Goal: Book appointment/travel/reservation

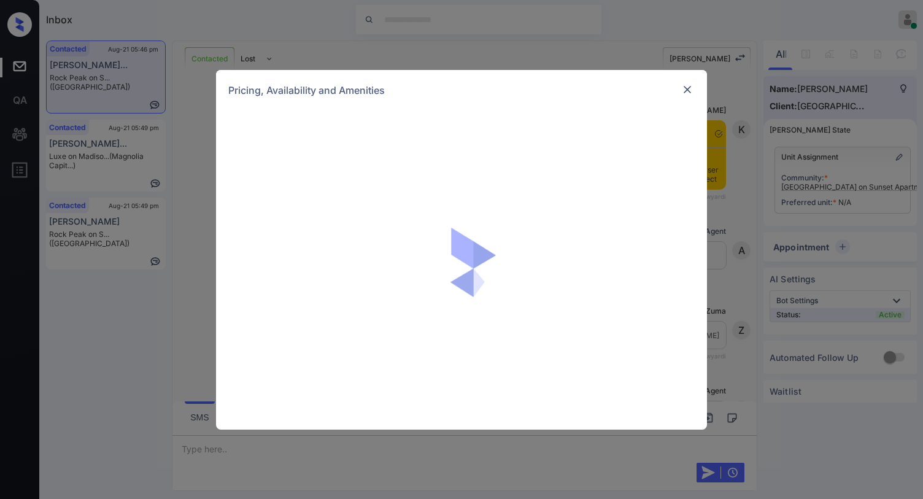
scroll to position [860, 0]
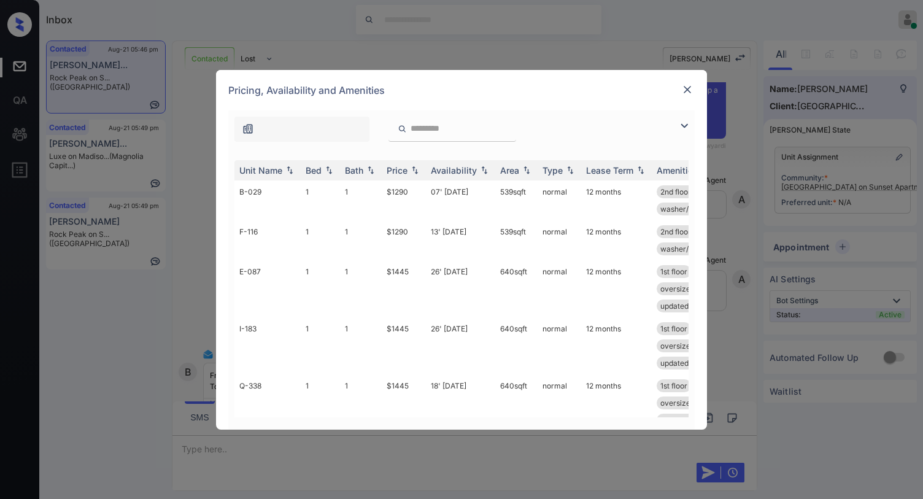
click at [683, 128] on img at bounding box center [684, 125] width 15 height 15
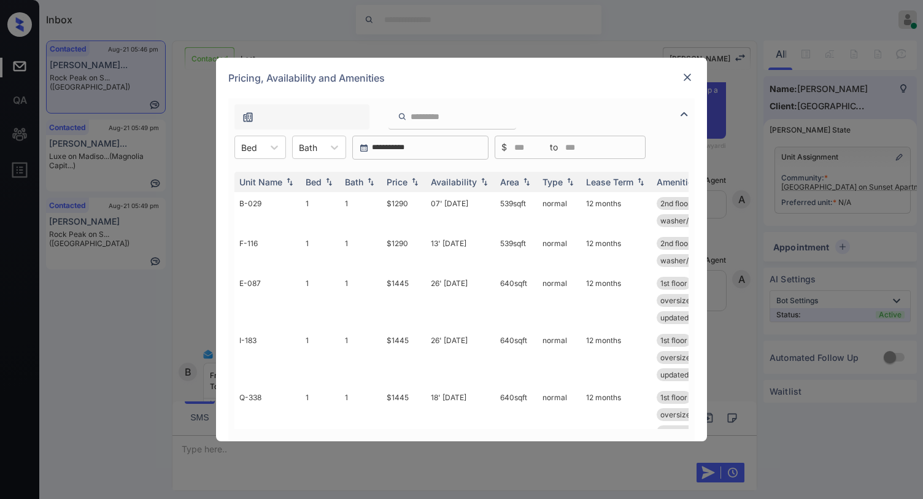
click at [273, 160] on div "Unit Name Bed Bath Price Availability Area Type Lease Term Amenities B-029 1 1 …" at bounding box center [461, 301] width 466 height 282
click at [271, 150] on icon at bounding box center [274, 147] width 12 height 12
click at [269, 174] on div "1" at bounding box center [260, 177] width 52 height 22
click at [399, 185] on div "Price" at bounding box center [397, 182] width 21 height 10
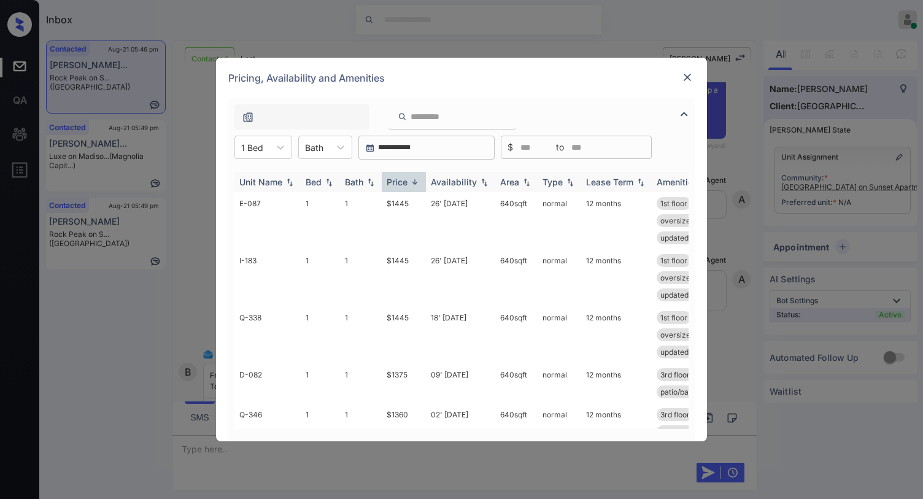
click at [398, 185] on div "Price" at bounding box center [397, 182] width 21 height 10
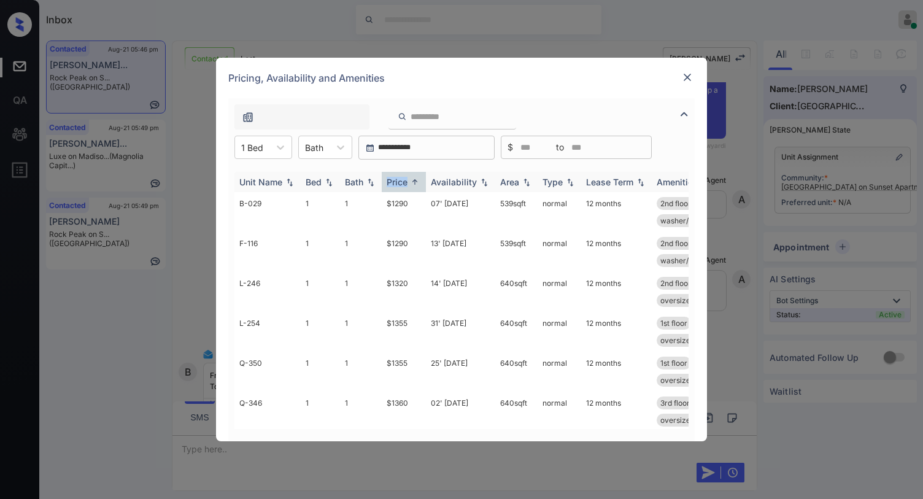
click at [399, 184] on div "Price" at bounding box center [397, 182] width 21 height 10
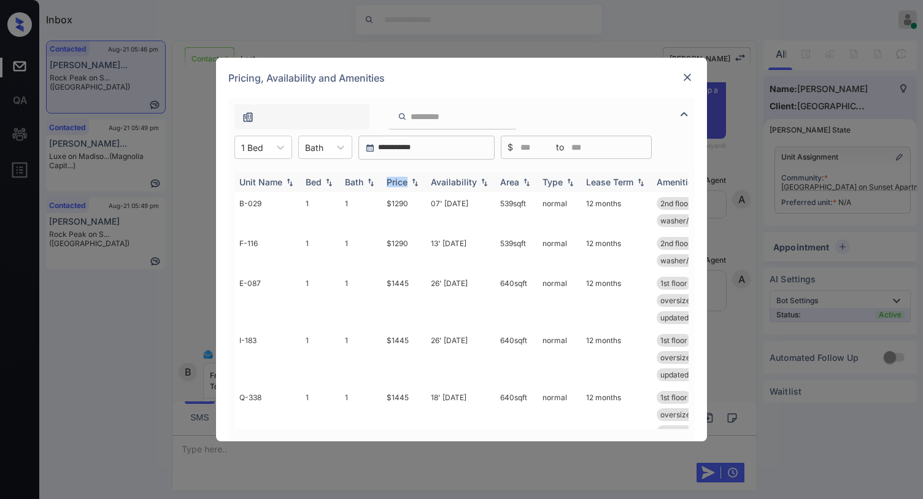
click at [399, 184] on div "Price" at bounding box center [397, 182] width 21 height 10
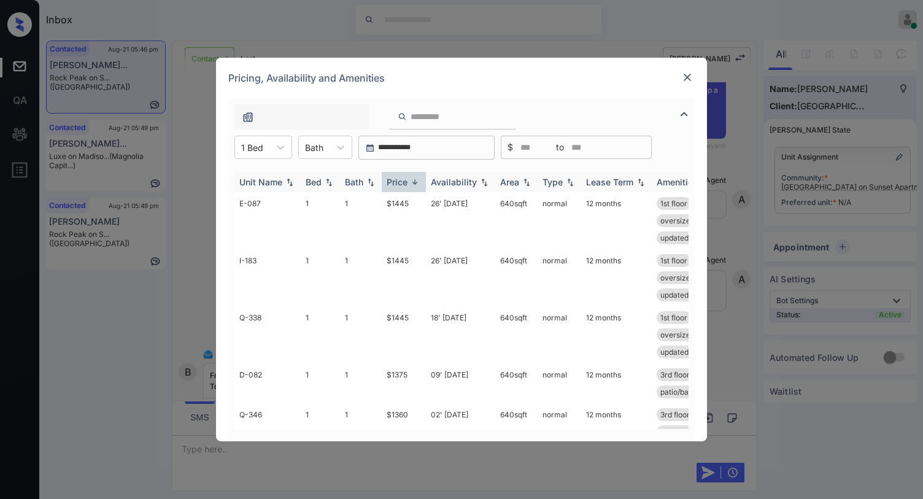
click at [400, 184] on div "Price" at bounding box center [397, 182] width 21 height 10
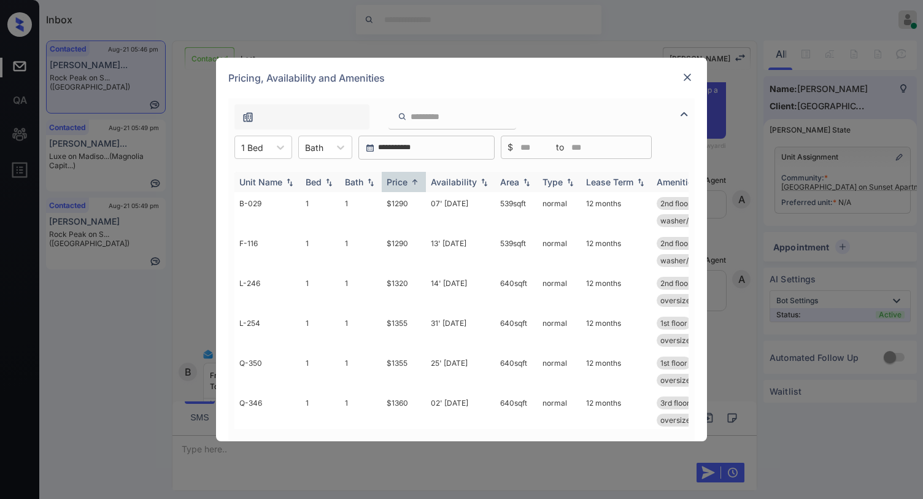
click at [400, 184] on div "Price" at bounding box center [397, 182] width 21 height 10
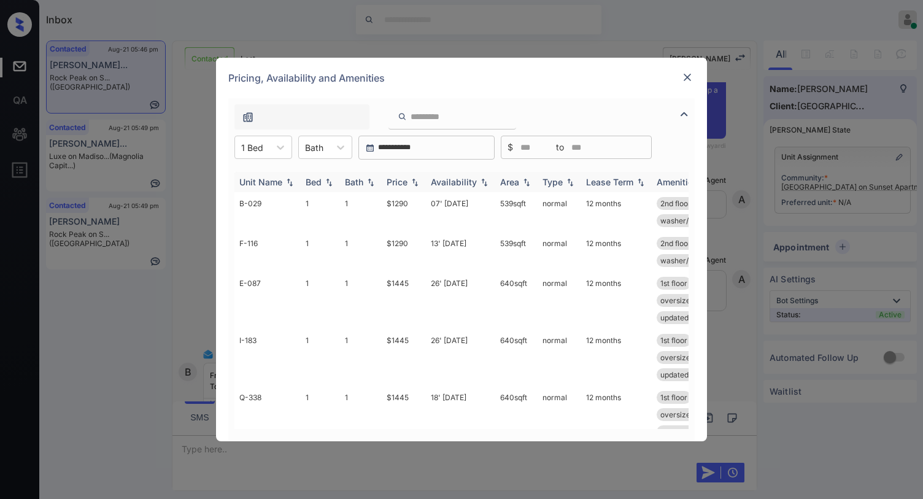
click at [400, 184] on div "Price" at bounding box center [397, 182] width 21 height 10
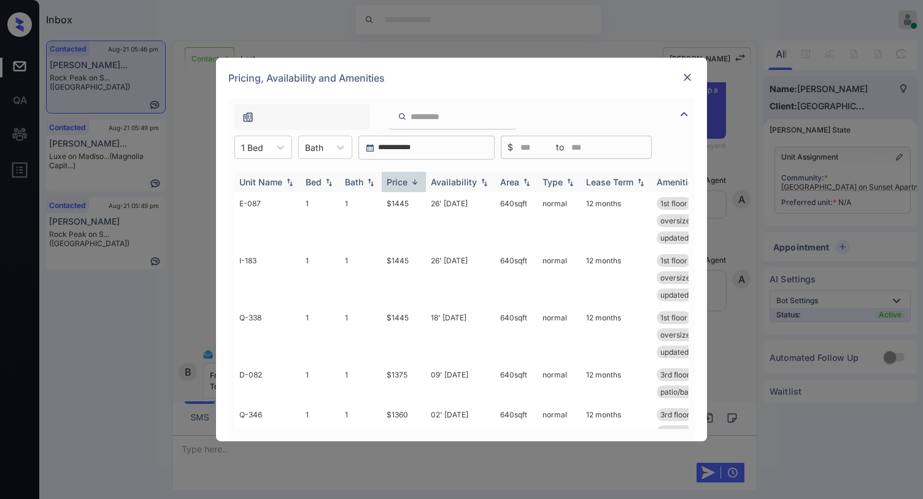
click at [400, 184] on div "Price" at bounding box center [397, 182] width 21 height 10
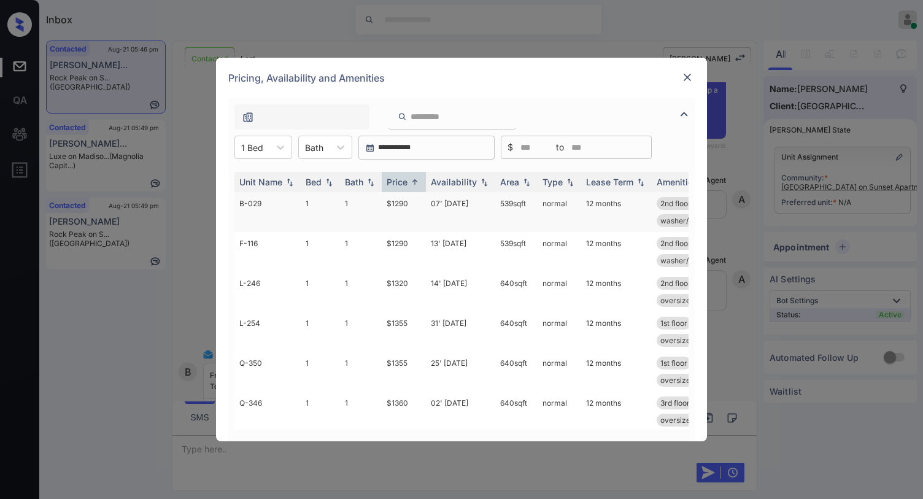
click at [395, 201] on td "$1290" at bounding box center [404, 212] width 44 height 40
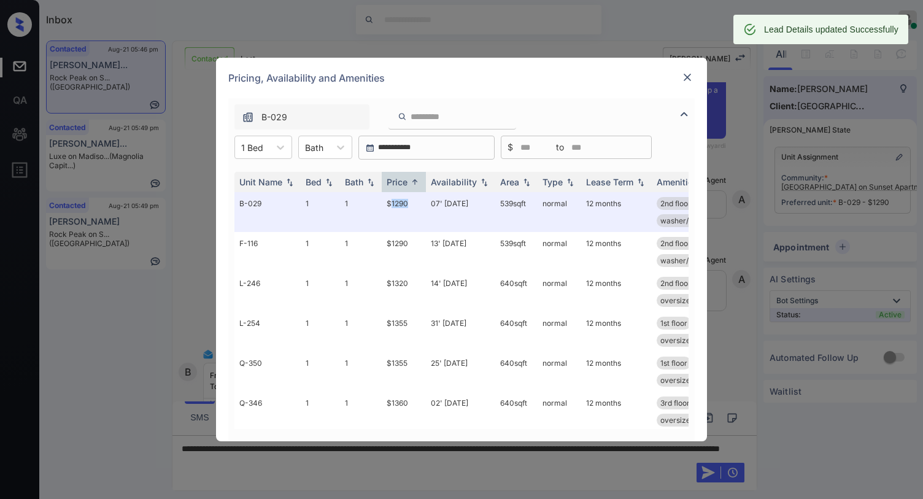
click at [687, 72] on img at bounding box center [687, 77] width 12 height 12
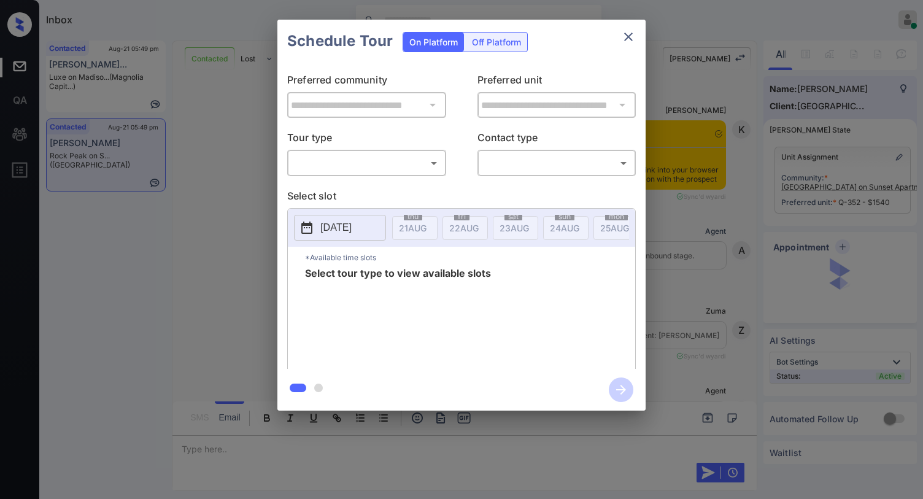
scroll to position [980, 0]
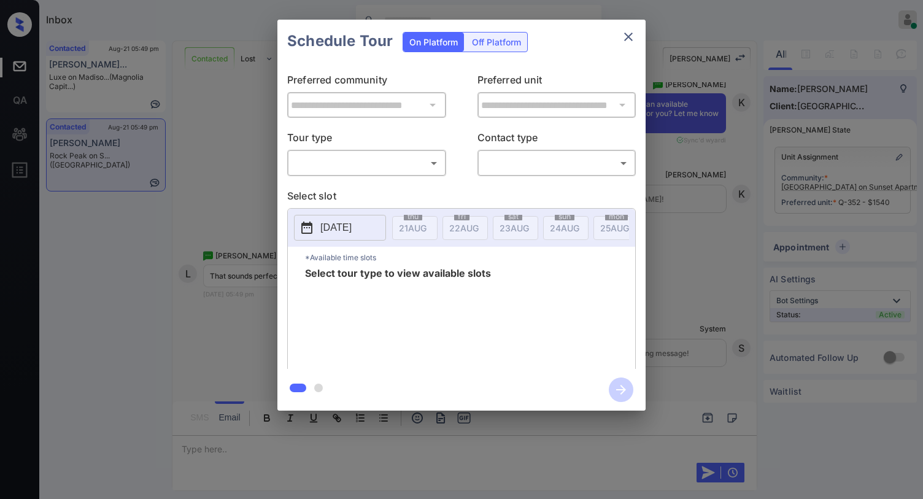
click at [390, 171] on body "Inbox [PERSON_NAME] Online Set yourself offline Set yourself on break Profile S…" at bounding box center [461, 249] width 923 height 499
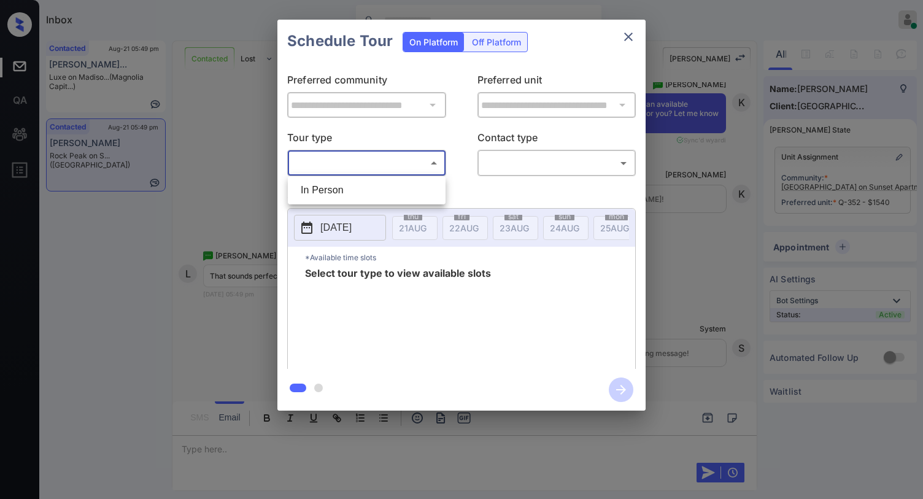
click at [362, 185] on li "In Person" at bounding box center [367, 190] width 152 height 22
type input "********"
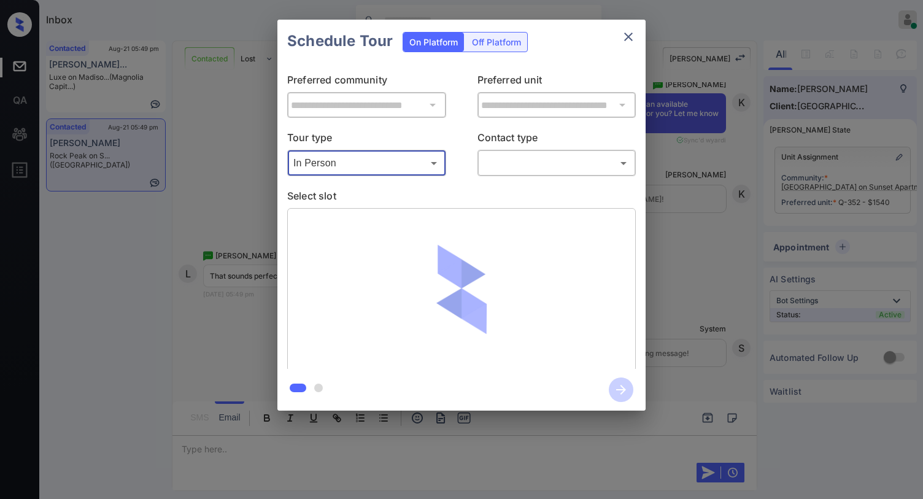
click at [510, 173] on body "Inbox Paolo Gabriel Online Set yourself offline Set yourself on break Profile S…" at bounding box center [461, 249] width 923 height 499
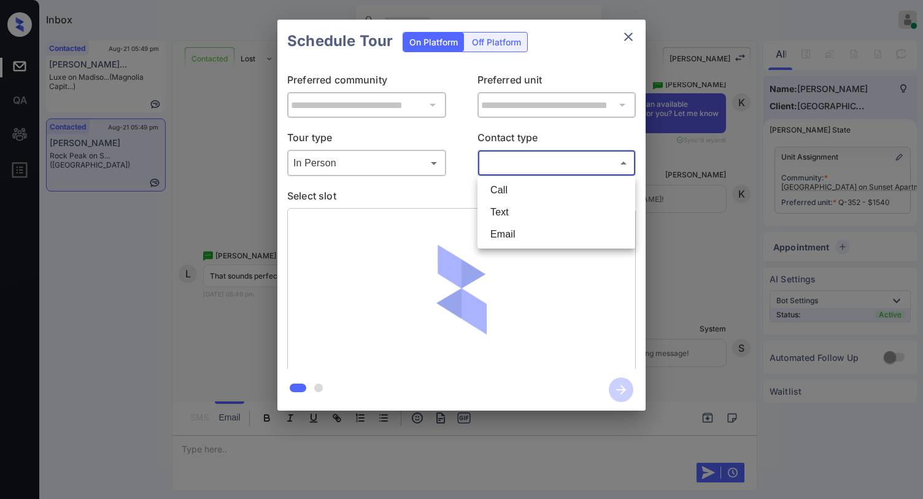
click at [496, 204] on li "Text" at bounding box center [557, 212] width 152 height 22
type input "****"
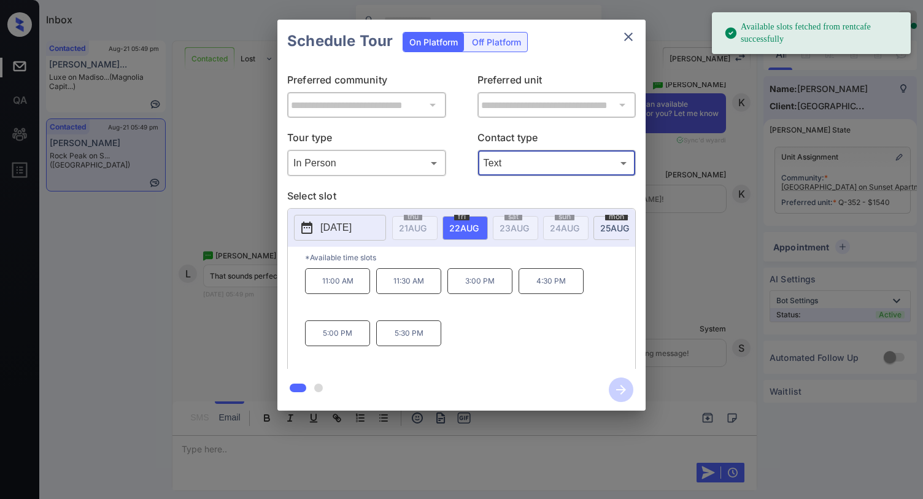
click at [632, 37] on icon "close" at bounding box center [628, 36] width 15 height 15
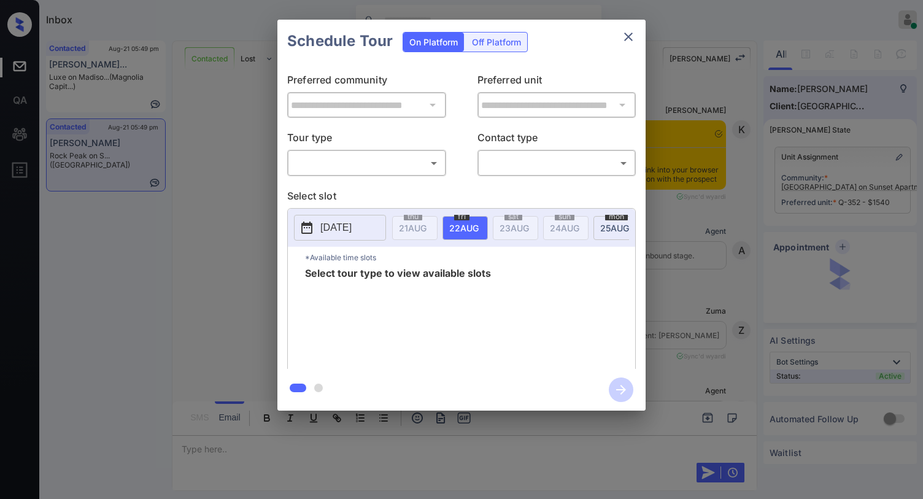
scroll to position [980, 0]
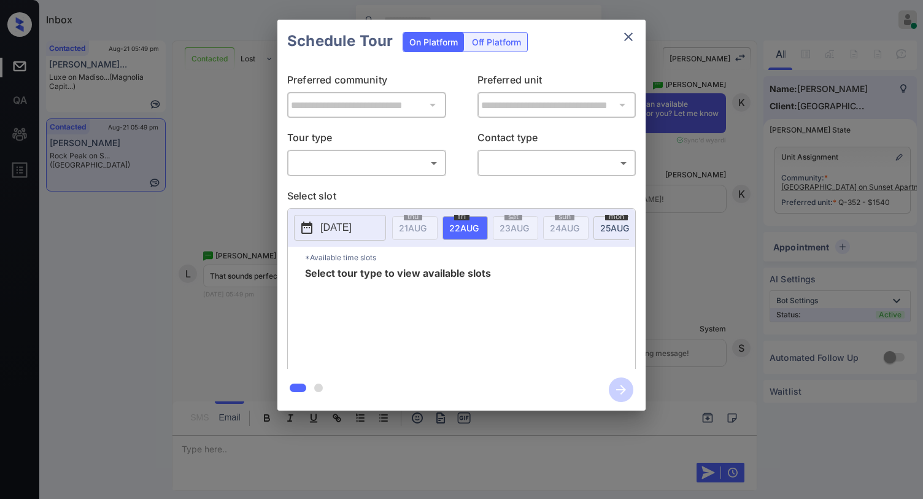
click at [418, 164] on body "Inbox Paolo Gabriel Online Set yourself offline Set yourself on break Profile S…" at bounding box center [461, 249] width 923 height 499
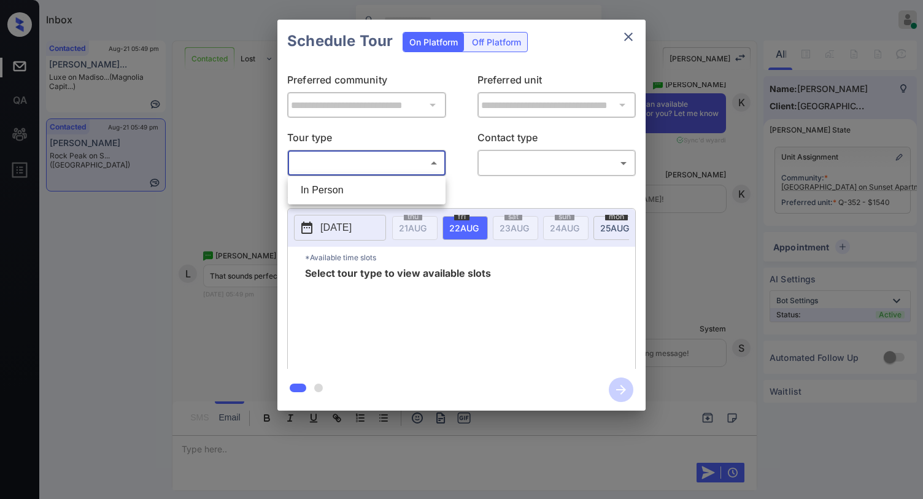
click at [403, 184] on li "In Person" at bounding box center [367, 190] width 152 height 22
type input "********"
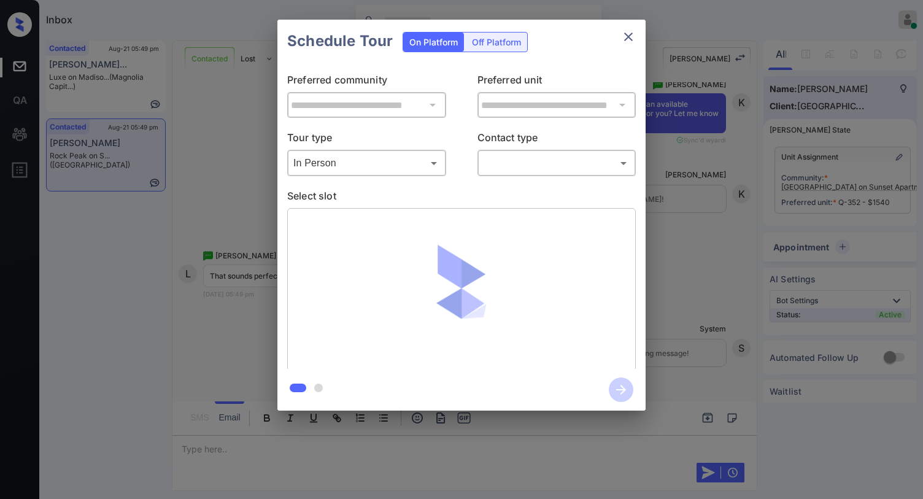
click at [565, 146] on p "Contact type" at bounding box center [557, 140] width 159 height 20
click at [520, 171] on body "Inbox Paolo Gabriel Online Set yourself offline Set yourself on break Profile S…" at bounding box center [461, 249] width 923 height 499
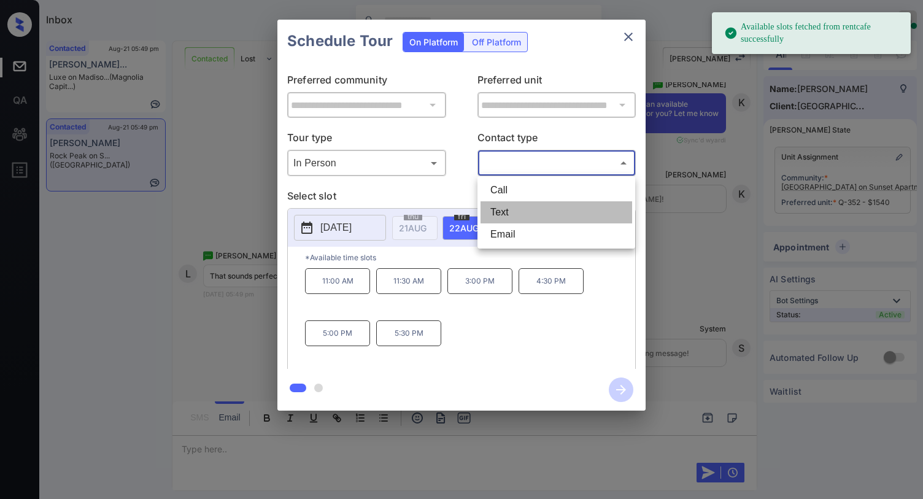
click at [507, 206] on li "Text" at bounding box center [557, 212] width 152 height 22
type input "****"
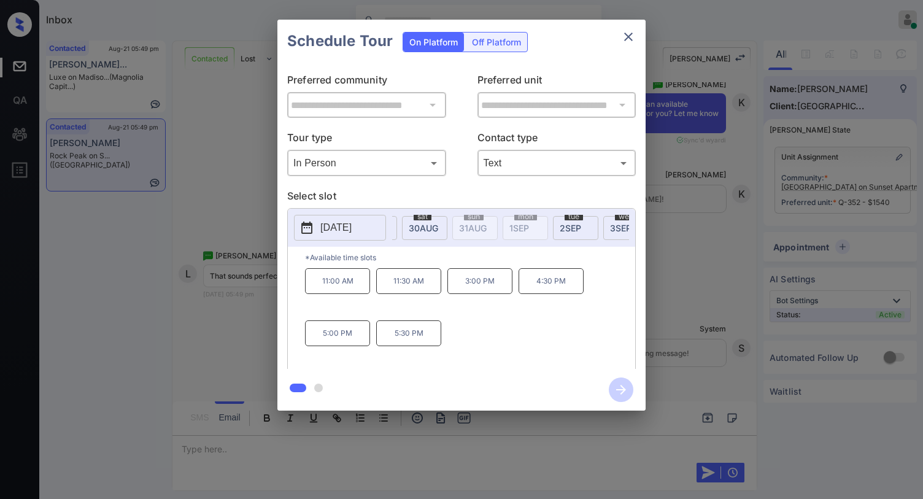
scroll to position [0, 478]
click at [627, 37] on icon "close" at bounding box center [628, 36] width 15 height 15
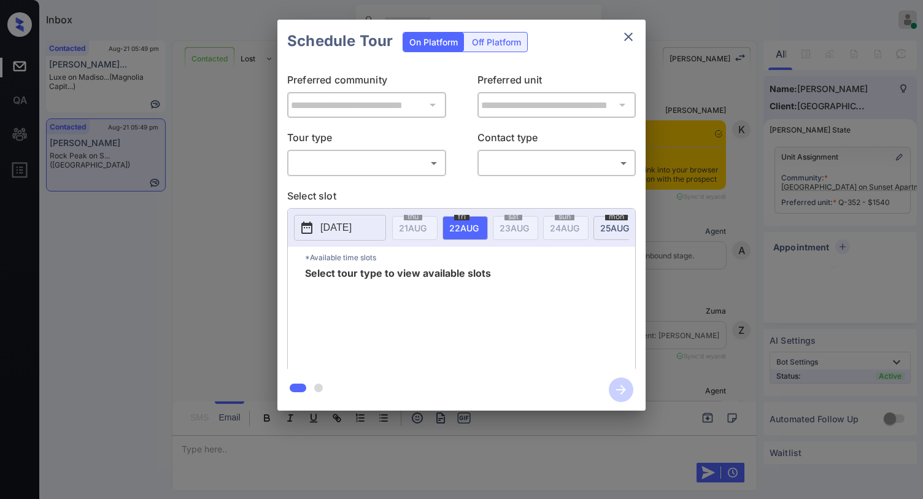
scroll to position [857, 0]
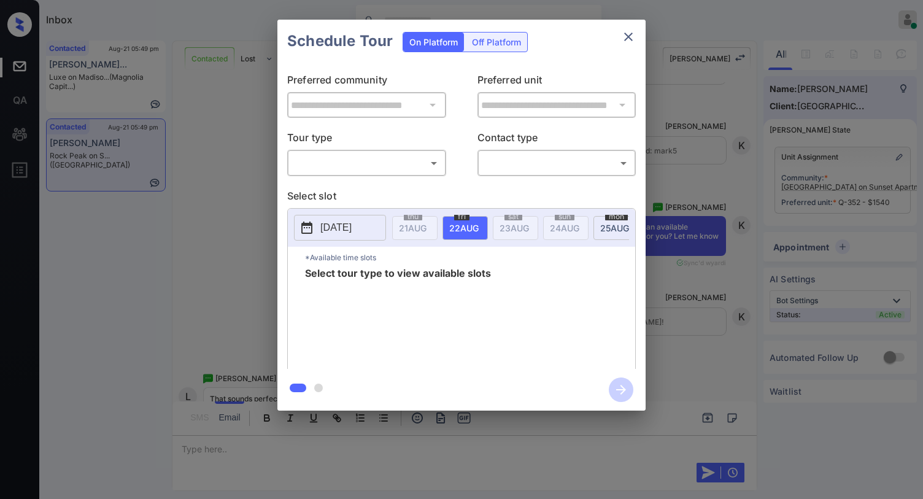
click at [347, 158] on body "Inbox Paolo Gabriel Online Set yourself offline Set yourself on break Profile S…" at bounding box center [461, 249] width 923 height 499
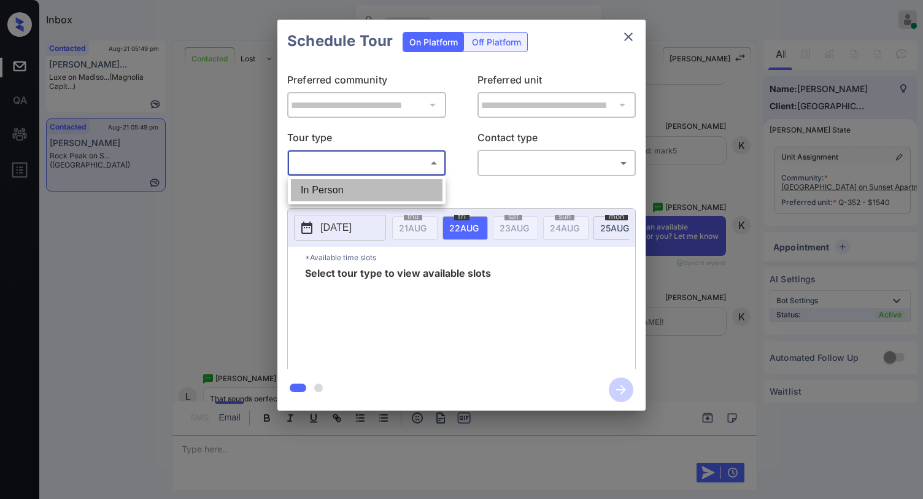
drag, startPoint x: 331, startPoint y: 191, endPoint x: 501, endPoint y: 191, distance: 170.6
click at [331, 191] on li "In Person" at bounding box center [367, 190] width 152 height 22
type input "********"
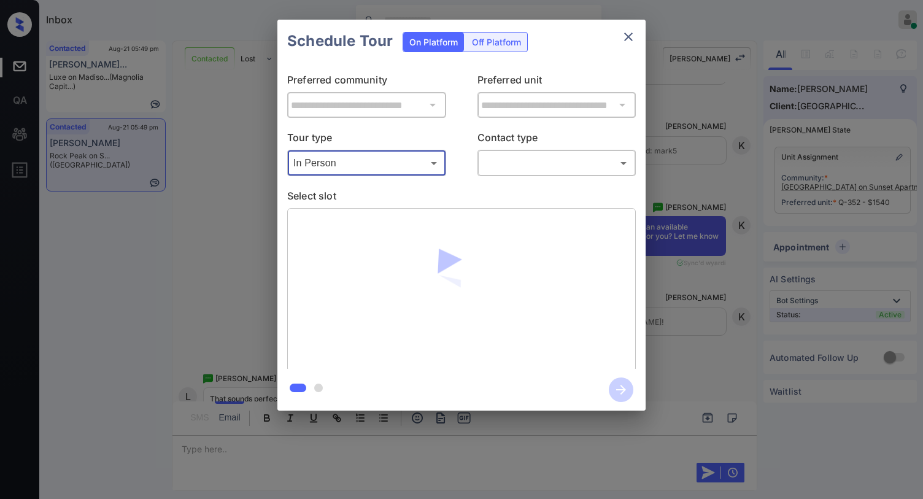
click at [554, 186] on div "**********" at bounding box center [461, 216] width 368 height 306
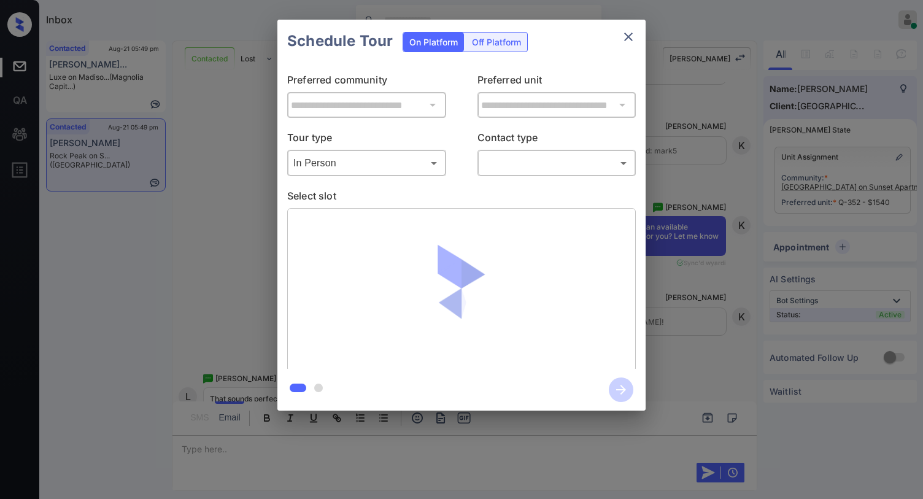
click at [546, 169] on body "Inbox Paolo Gabriel Online Set yourself offline Set yourself on break Profile S…" at bounding box center [461, 249] width 923 height 499
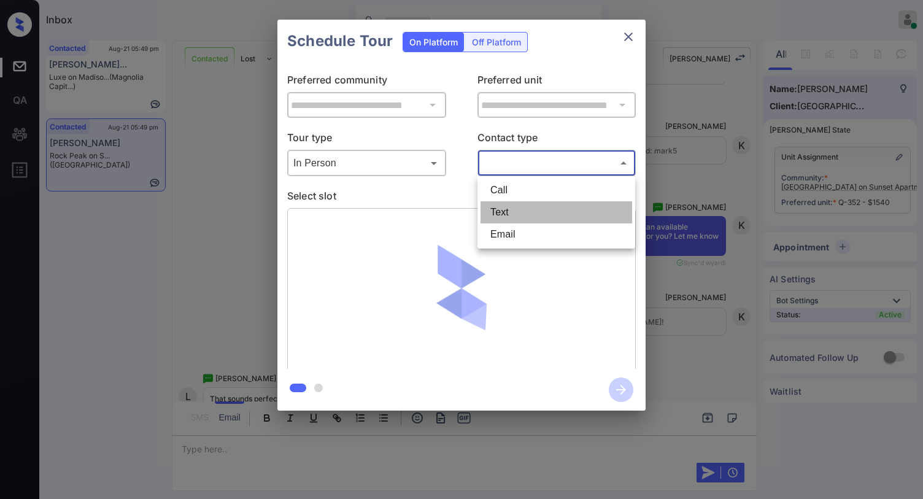
click at [536, 215] on li "Text" at bounding box center [557, 212] width 152 height 22
type input "****"
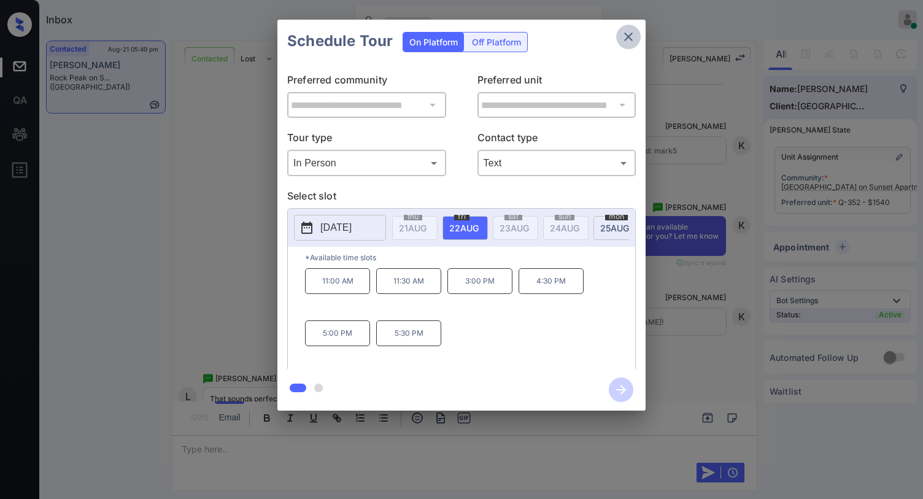
click at [630, 39] on icon "close" at bounding box center [628, 36] width 15 height 15
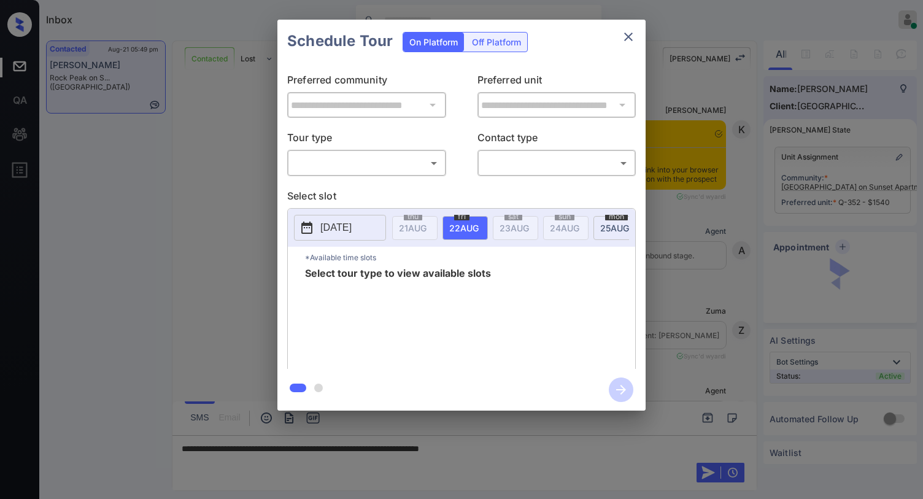
scroll to position [980, 0]
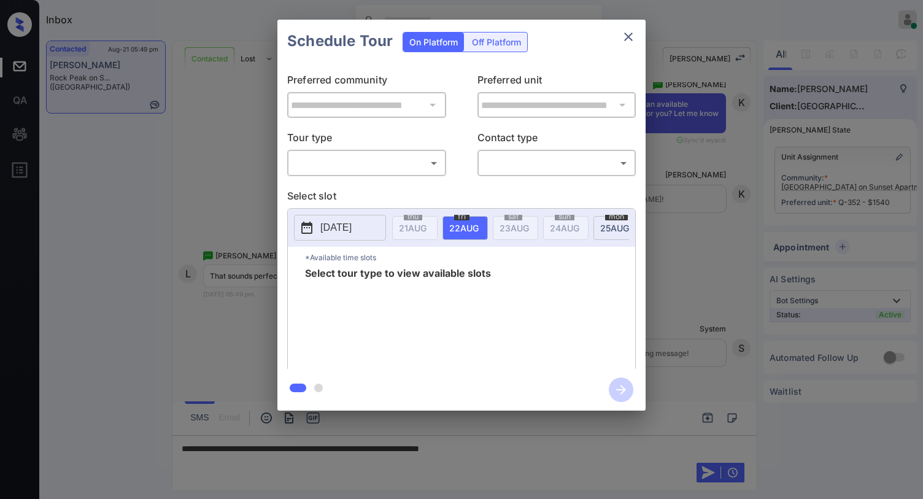
click at [334, 155] on body "Inbox [PERSON_NAME] Online Set yourself offline Set yourself on break Profile S…" at bounding box center [461, 249] width 923 height 499
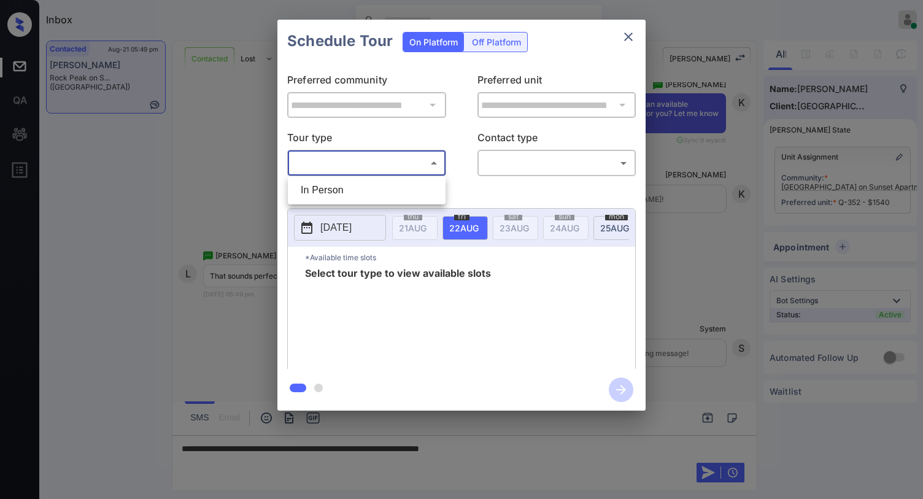
drag, startPoint x: 331, startPoint y: 192, endPoint x: 412, endPoint y: 206, distance: 81.6
click at [333, 191] on li "In Person" at bounding box center [367, 190] width 152 height 22
type input "********"
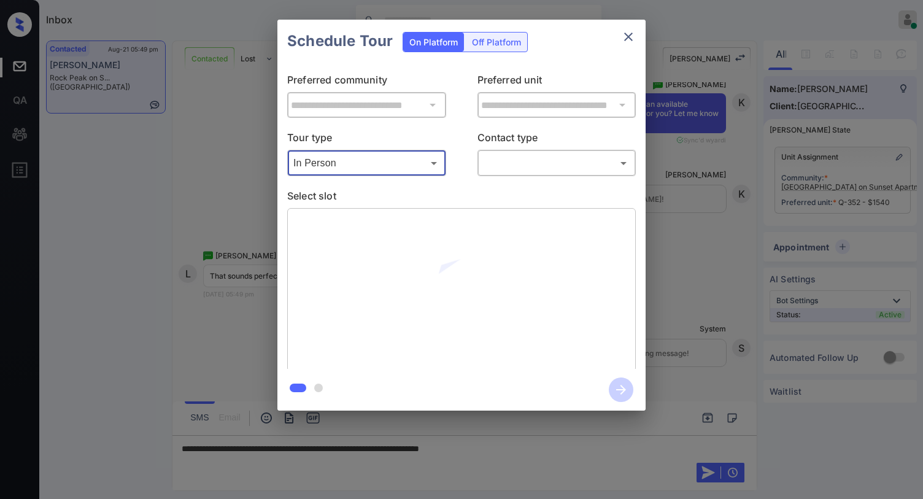
click at [507, 166] on body "Inbox [PERSON_NAME] Online Set yourself offline Set yourself on break Profile S…" at bounding box center [461, 249] width 923 height 499
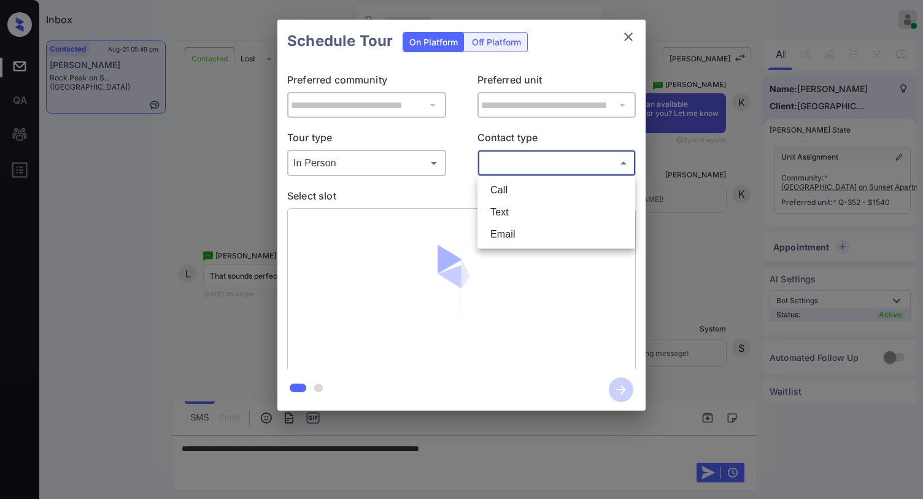
click at [504, 206] on li "Text" at bounding box center [557, 212] width 152 height 22
type input "****"
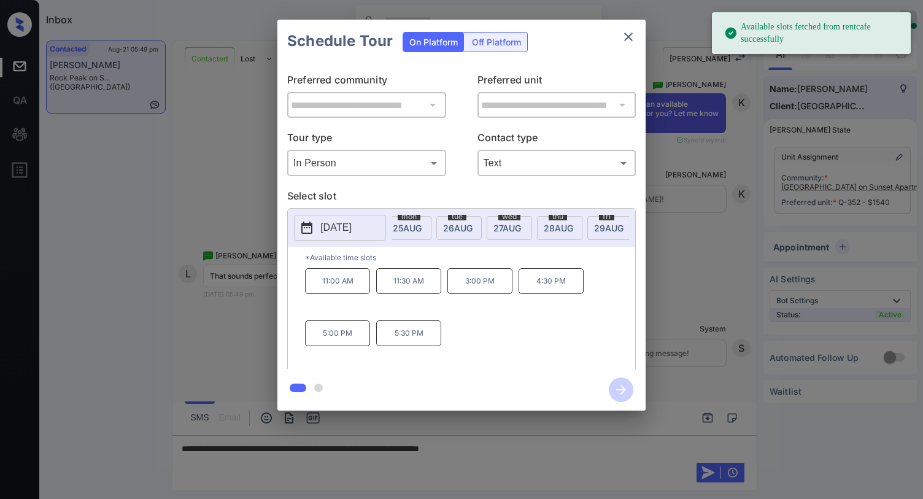
scroll to position [0, 252]
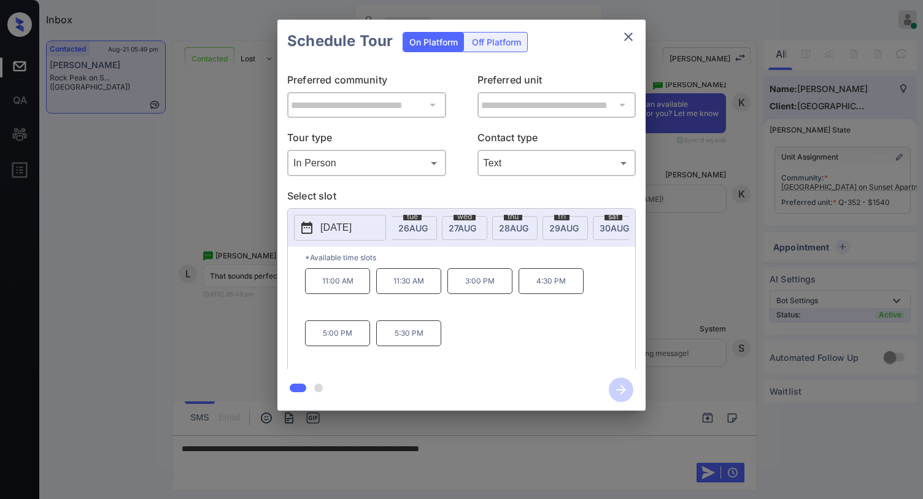
click at [598, 226] on div "[DATE]" at bounding box center [615, 228] width 45 height 24
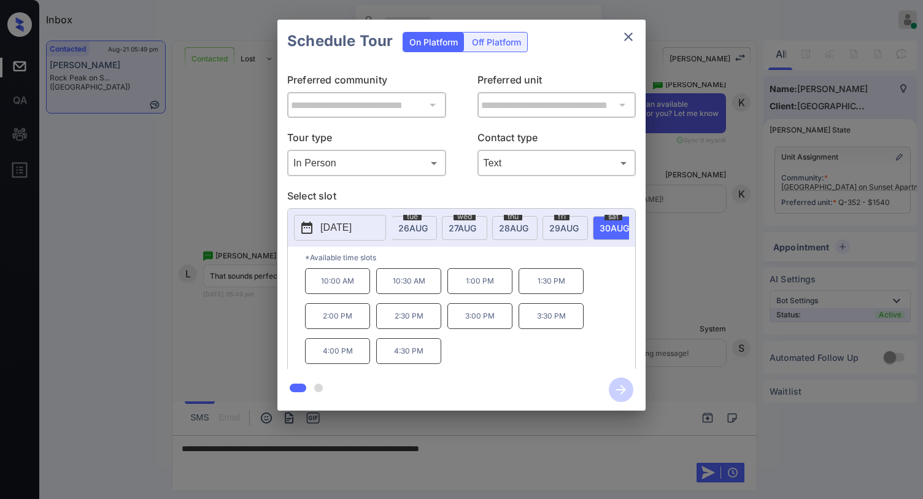
click at [633, 39] on icon "close" at bounding box center [628, 36] width 15 height 15
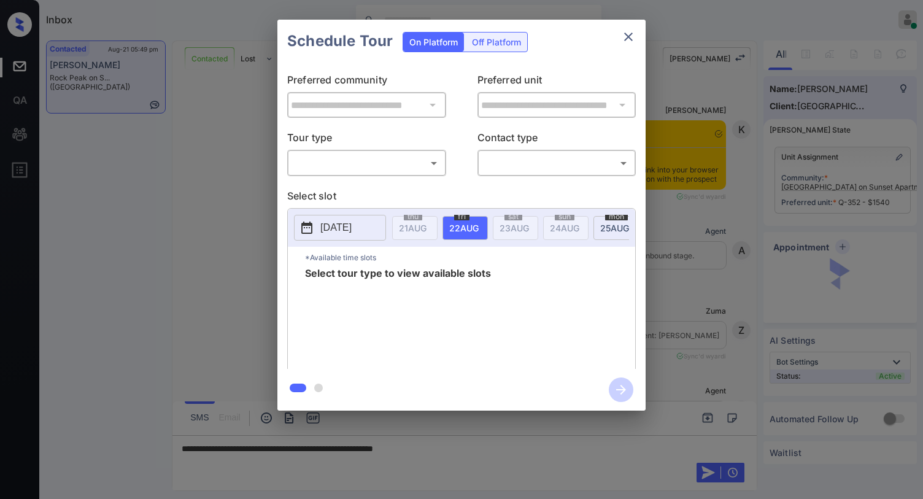
scroll to position [980, 0]
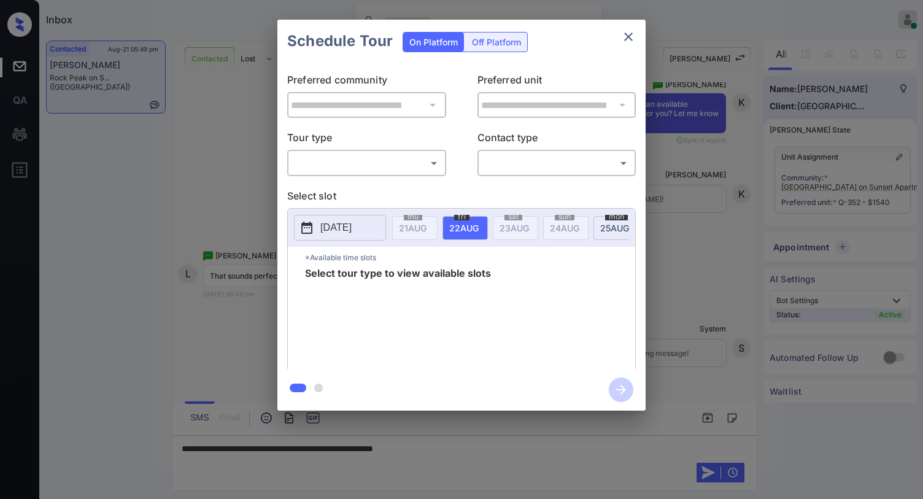
click at [375, 165] on body "Inbox Paolo Gabriel Online Set yourself offline Set yourself on break Profile S…" at bounding box center [461, 249] width 923 height 499
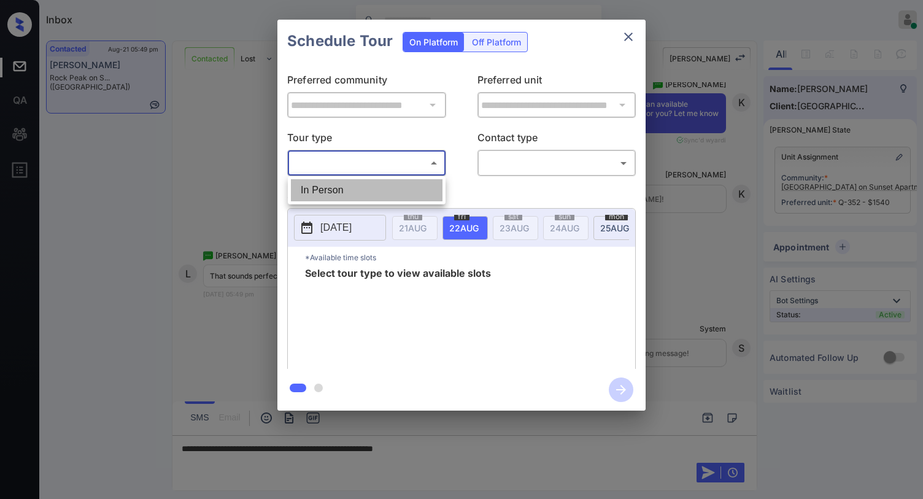
drag, startPoint x: 371, startPoint y: 187, endPoint x: 443, endPoint y: 168, distance: 74.3
click at [376, 185] on li "In Person" at bounding box center [367, 190] width 152 height 22
type input "********"
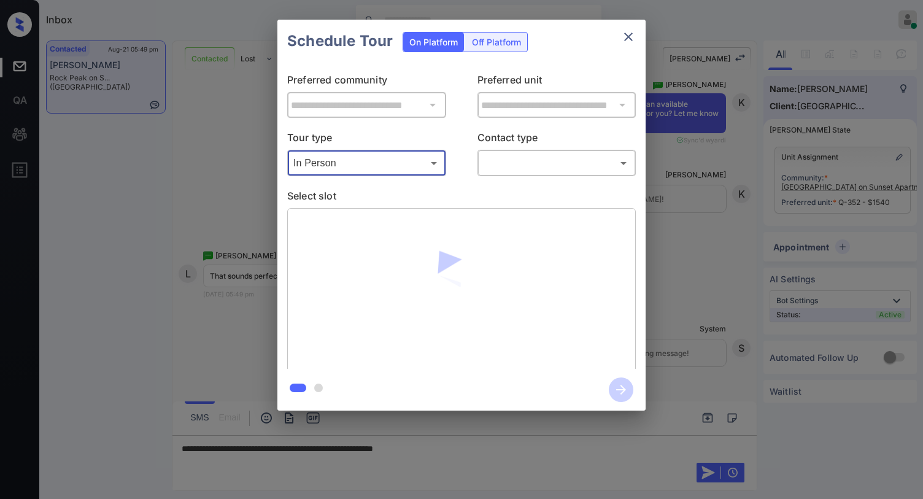
click at [512, 162] on body "Inbox Paolo Gabriel Online Set yourself offline Set yourself on break Profile S…" at bounding box center [461, 249] width 923 height 499
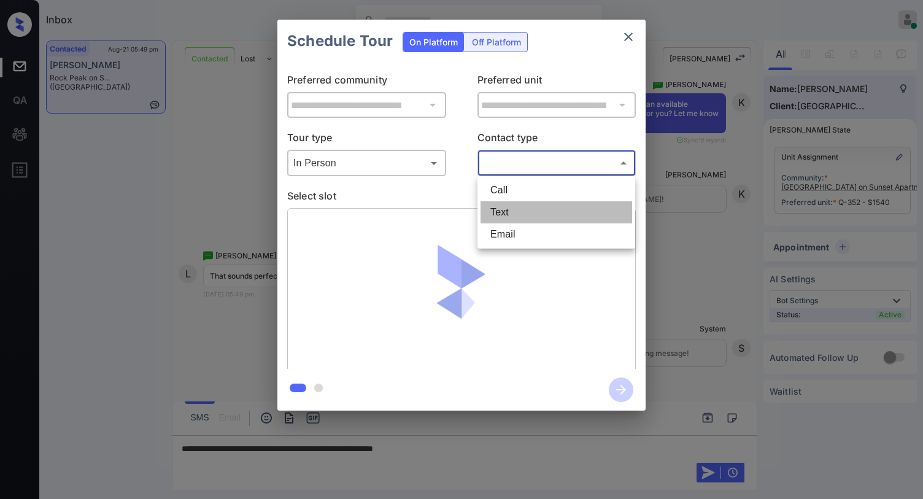
click at [497, 204] on li "Text" at bounding box center [557, 212] width 152 height 22
type input "****"
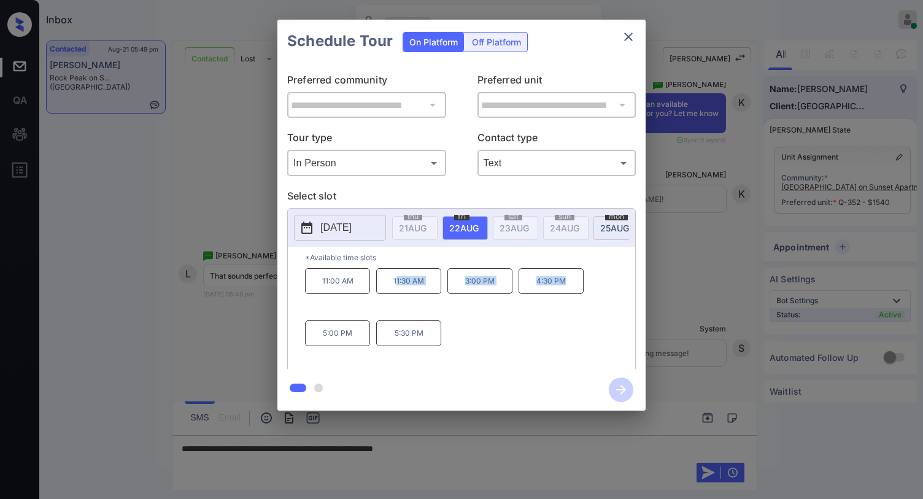
drag, startPoint x: 506, startPoint y: 280, endPoint x: 594, endPoint y: 290, distance: 88.9
click at [594, 290] on div "11:00 AM 11:30 AM 3:00 PM 4:30 PM 5:00 PM 5:30 PM" at bounding box center [470, 317] width 330 height 98
copy div "1:30 AM 3:00 PM 4:30 PM"
click at [432, 265] on p "*Available time slots" at bounding box center [470, 257] width 330 height 21
drag, startPoint x: 393, startPoint y: 285, endPoint x: 581, endPoint y: 271, distance: 188.4
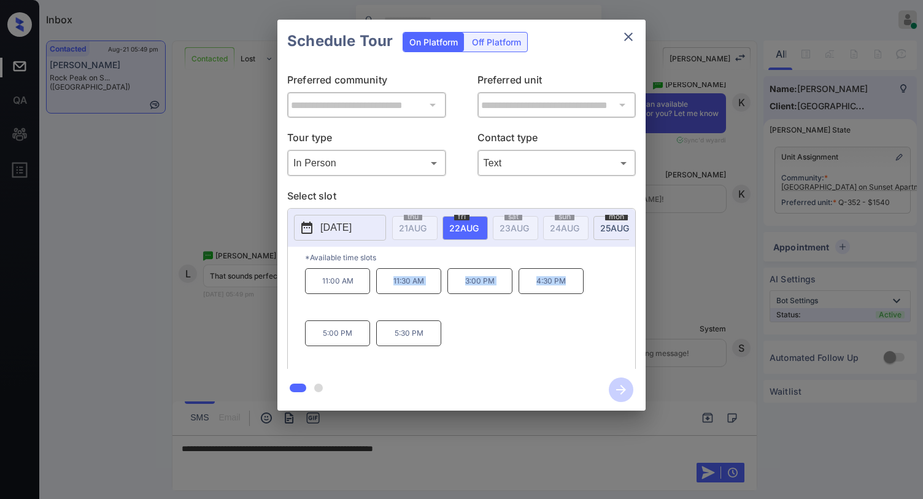
click at [573, 283] on div "11:00 AM 11:30 AM 3:00 PM 4:30 PM 5:00 PM 5:30 PM" at bounding box center [470, 317] width 330 height 98
copy div "11:30 AM 3:00 PM 4:30 PM"
click at [631, 36] on icon "close" at bounding box center [628, 36] width 15 height 15
